Goal: Task Accomplishment & Management: Manage account settings

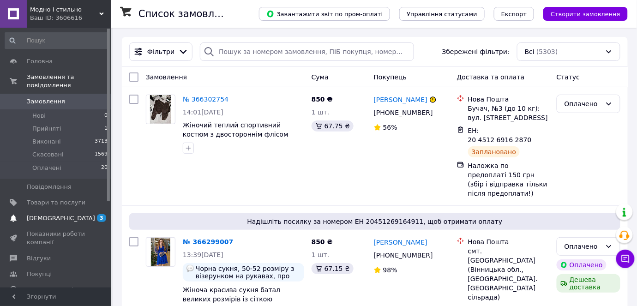
click at [73, 214] on span "[DEMOGRAPHIC_DATA]" at bounding box center [56, 218] width 59 height 8
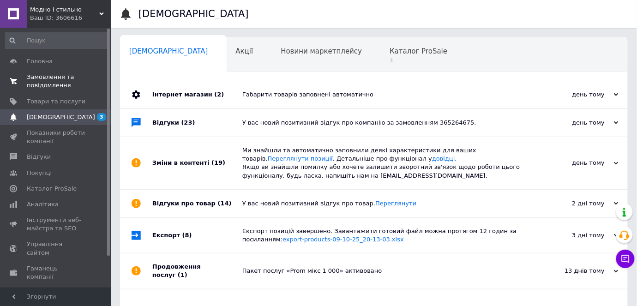
click at [77, 78] on span "Замовлення та повідомлення" at bounding box center [56, 81] width 59 height 17
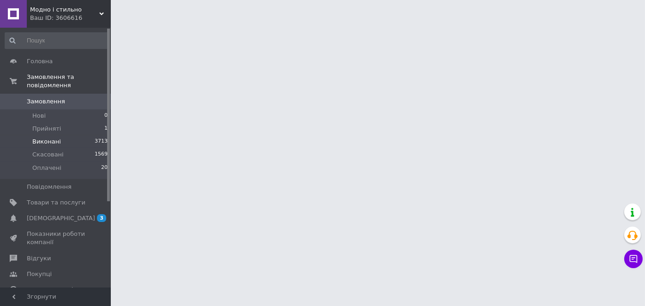
click at [53, 138] on span "Виконані" at bounding box center [46, 142] width 29 height 8
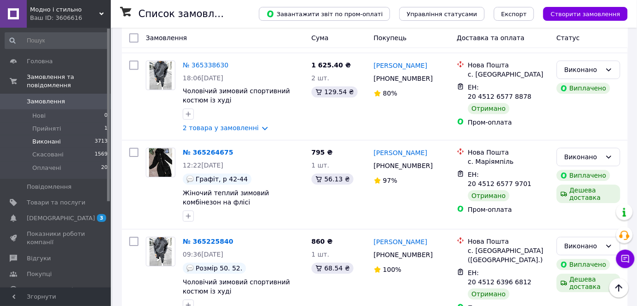
scroll to position [1664, 0]
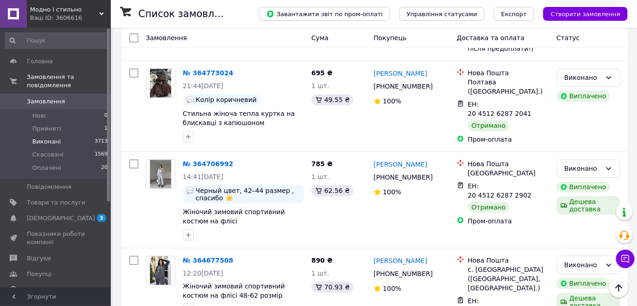
scroll to position [1715, 0]
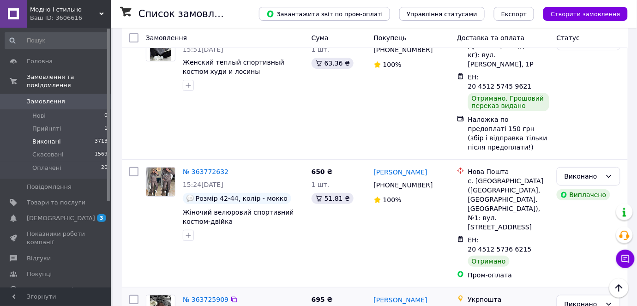
scroll to position [1948, 0]
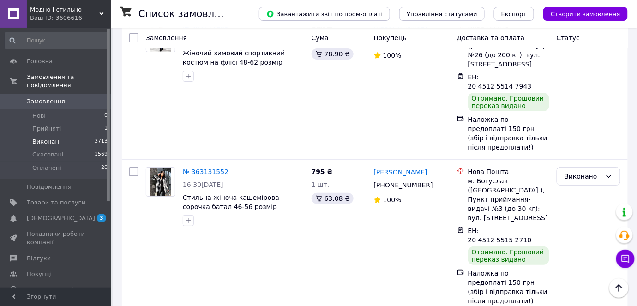
scroll to position [1902, 0]
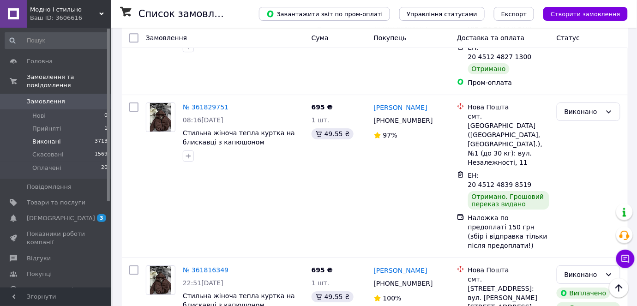
scroll to position [1799, 0]
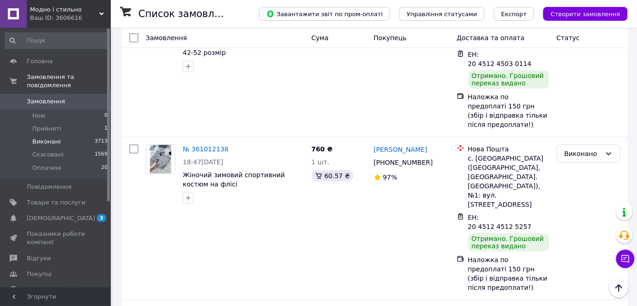
scroll to position [1964, 0]
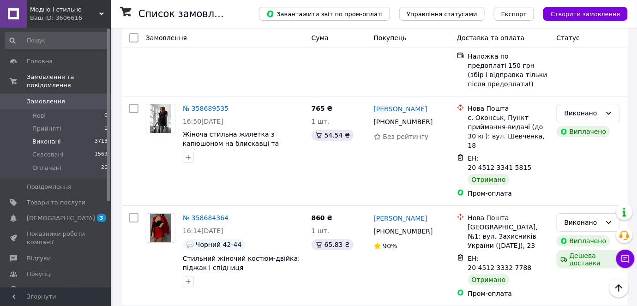
scroll to position [1794, 0]
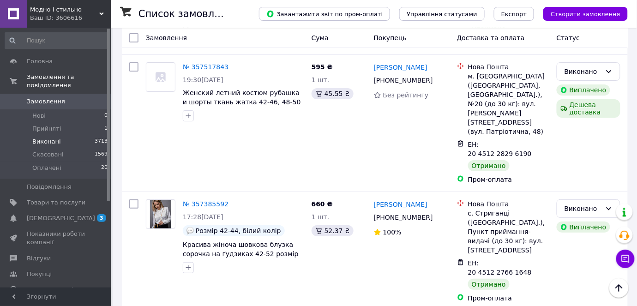
scroll to position [1914, 0]
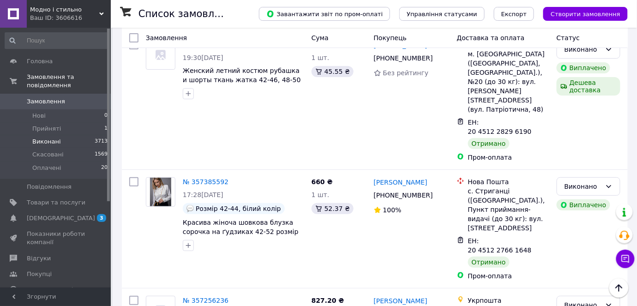
click at [100, 14] on icon at bounding box center [101, 14] width 5 height 5
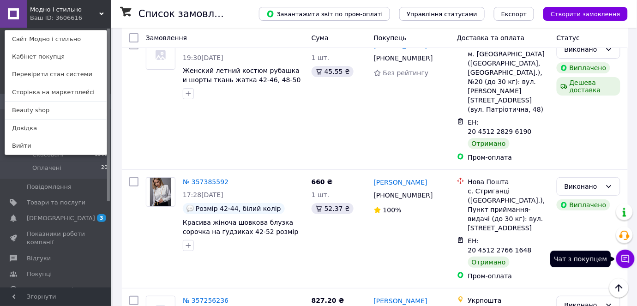
click at [623, 248] on div "Чат з покупцем Тех підтримка Чат з покупцем" at bounding box center [625, 235] width 18 height 71
click at [622, 262] on icon at bounding box center [625, 258] width 9 height 9
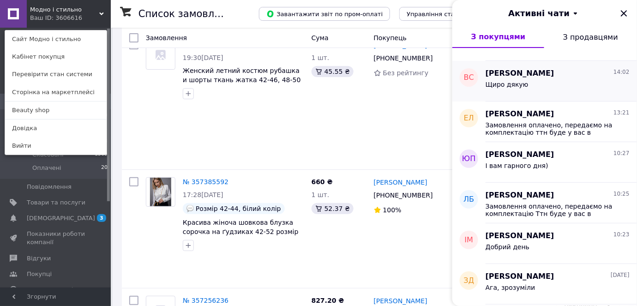
scroll to position [137, 0]
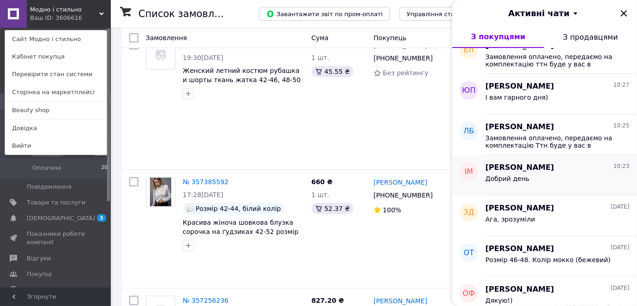
click at [561, 179] on div "Добрий день" at bounding box center [558, 180] width 144 height 15
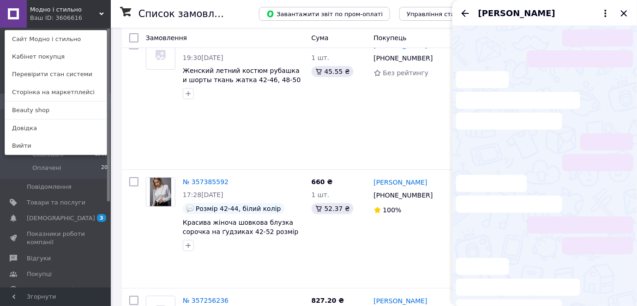
scroll to position [9, 0]
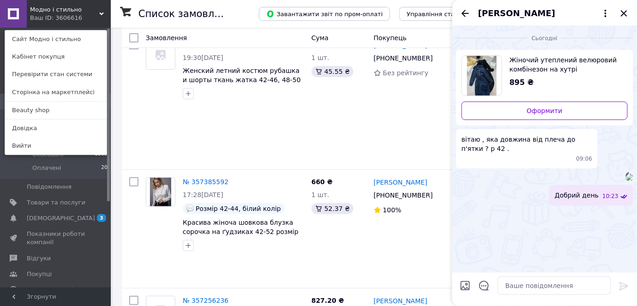
click at [626, 181] on img at bounding box center [629, 177] width 7 height 7
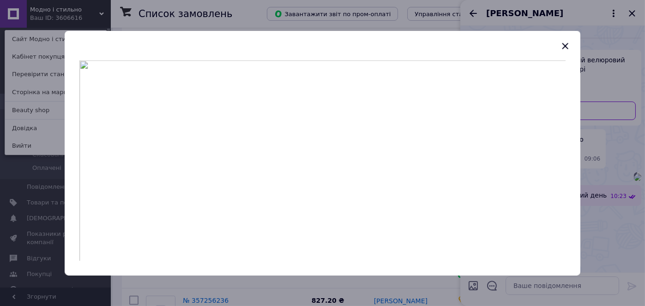
drag, startPoint x: 332, startPoint y: 136, endPoint x: 569, endPoint y: 45, distance: 253.3
click at [569, 45] on icon "button" at bounding box center [565, 45] width 11 height 11
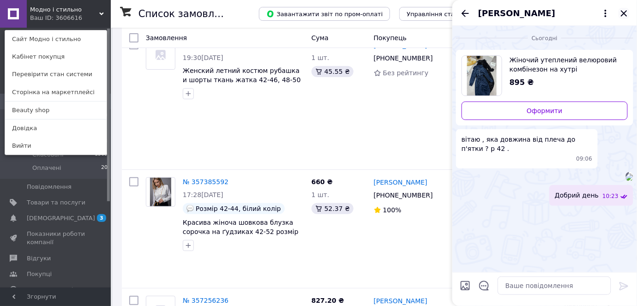
click at [624, 14] on icon "Закрити" at bounding box center [624, 13] width 11 height 11
